Goal: Check status: Check status

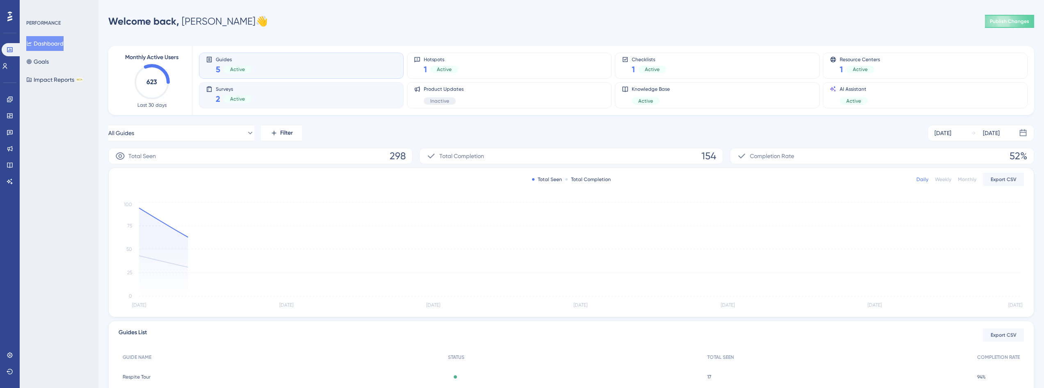
click at [361, 95] on div "Surveys 2 Active" at bounding box center [301, 95] width 191 height 19
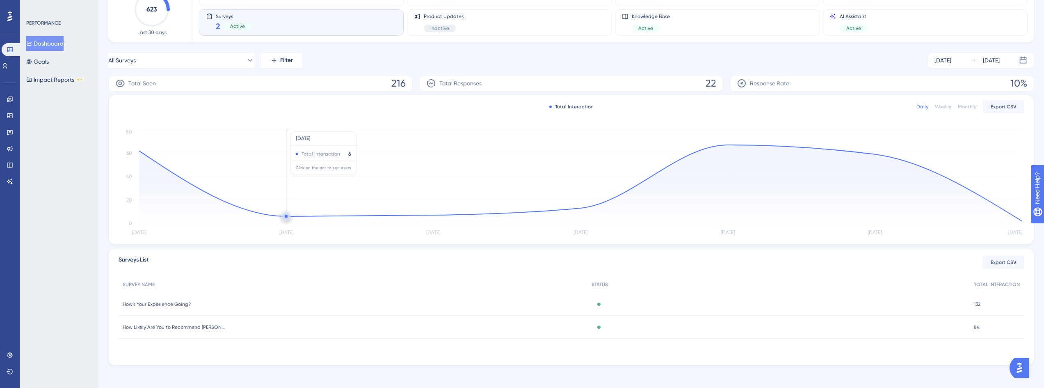
scroll to position [76, 0]
click at [207, 324] on span "How Likely Are You to Recommend [PERSON_NAME]?" at bounding box center [174, 323] width 103 height 7
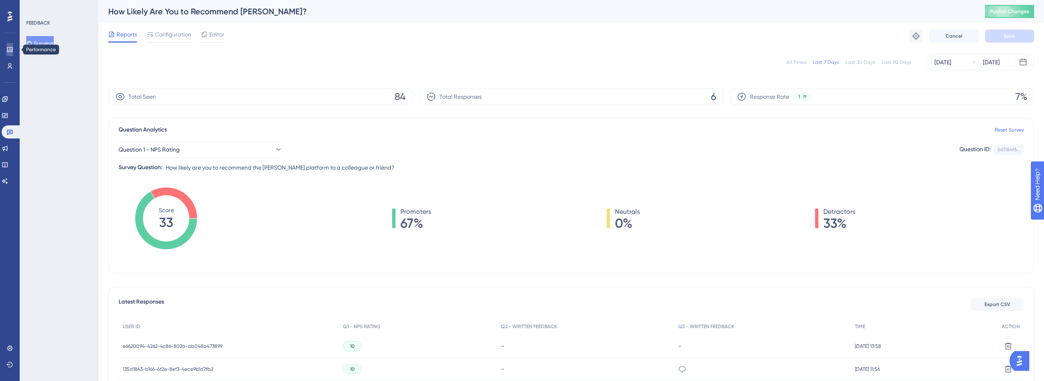
click at [12, 50] on icon at bounding box center [9, 49] width 5 height 5
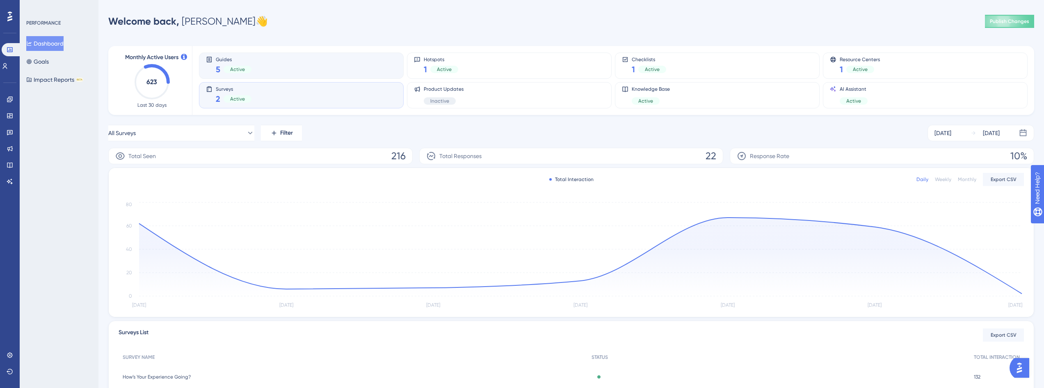
click at [266, 68] on div "Guides 5 Active" at bounding box center [301, 65] width 191 height 19
click at [262, 98] on div "Surveys 2 Active" at bounding box center [301, 95] width 191 height 19
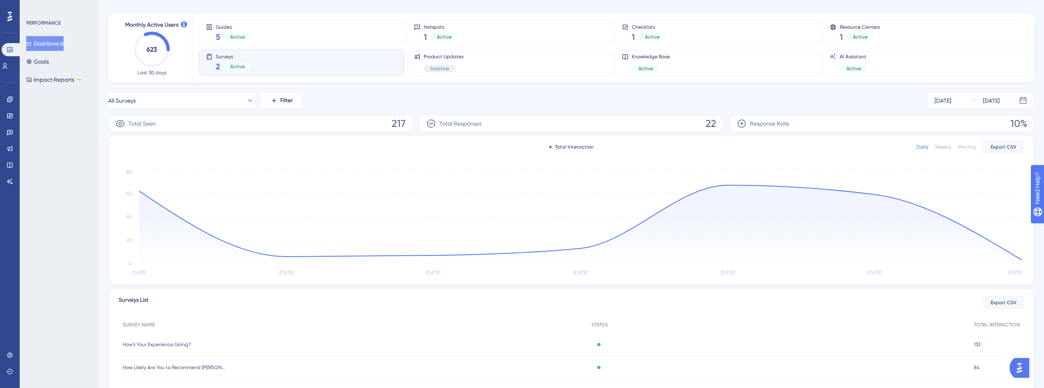
scroll to position [76, 0]
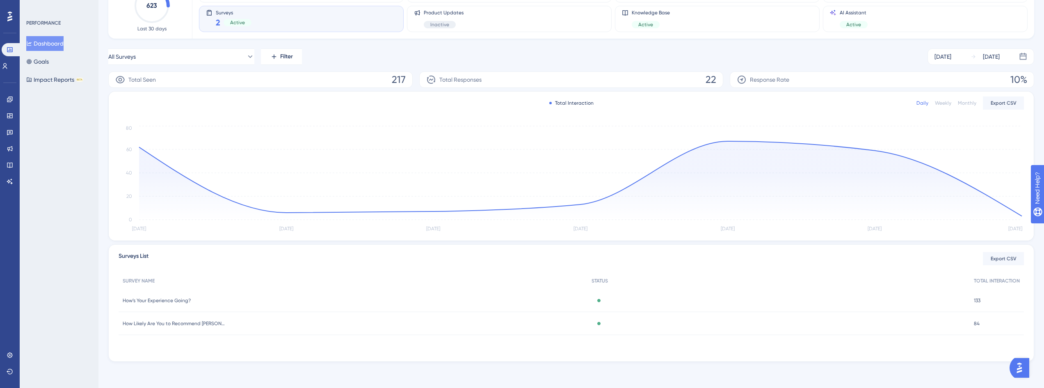
click at [155, 301] on span "How’s Your Experience Going?" at bounding box center [157, 300] width 68 height 7
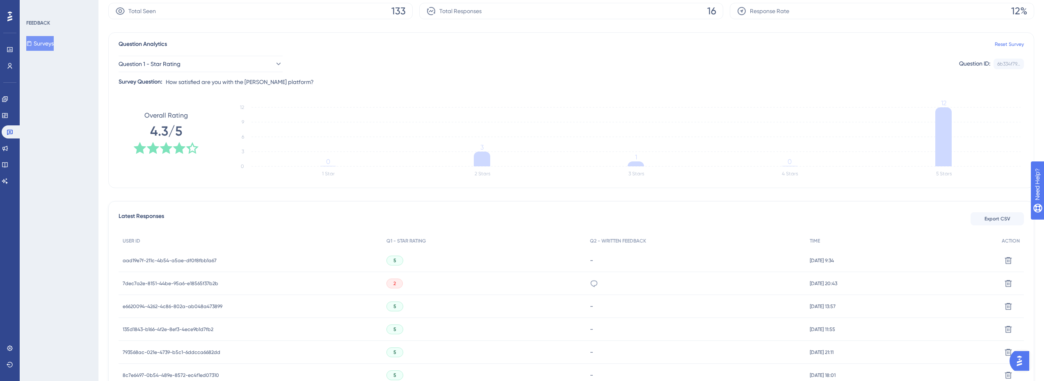
scroll to position [123, 0]
